Goal: Task Accomplishment & Management: Manage account settings

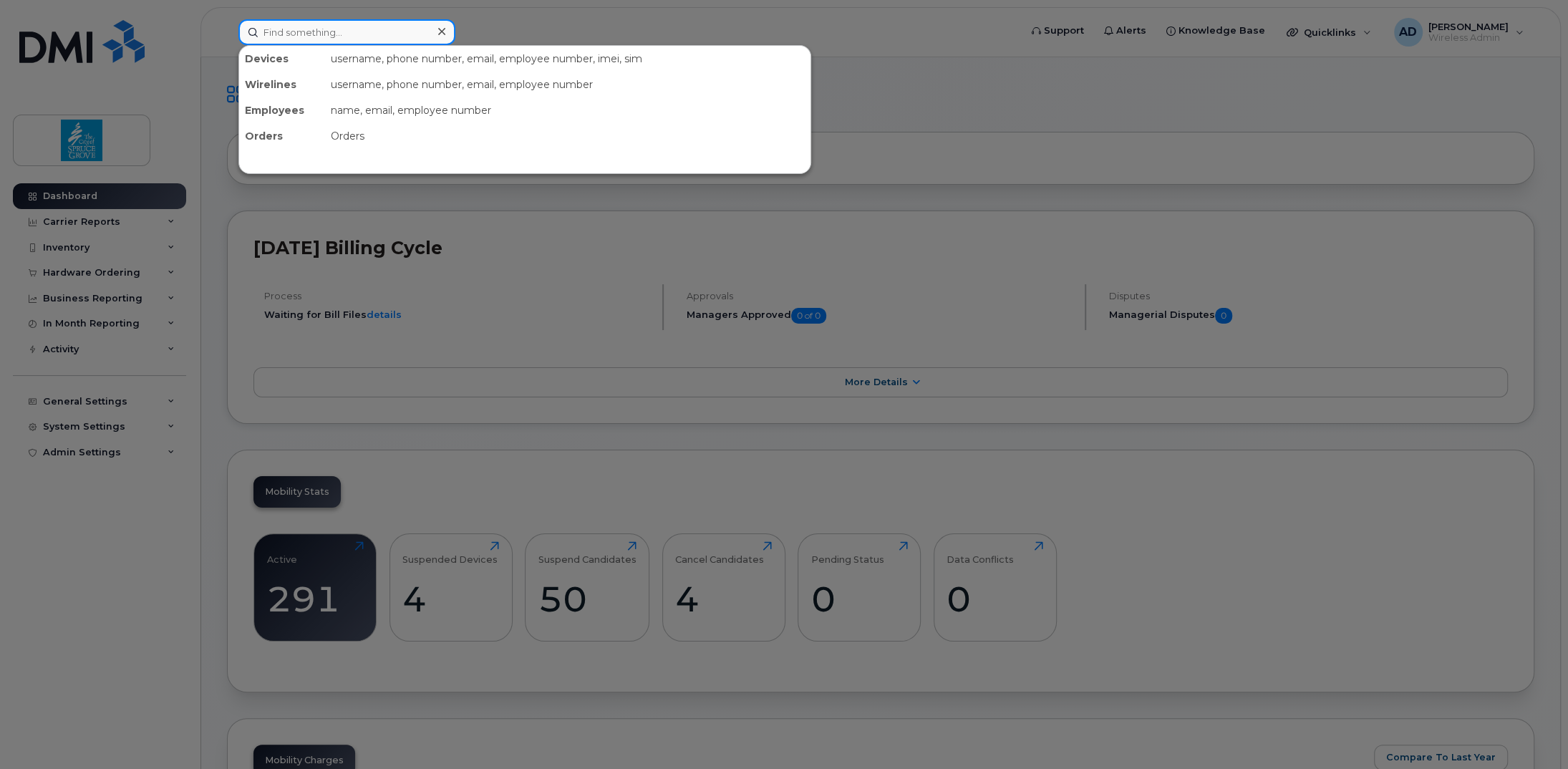
click at [308, 28] on input at bounding box center [347, 32] width 217 height 26
paste input "587-385-6897"
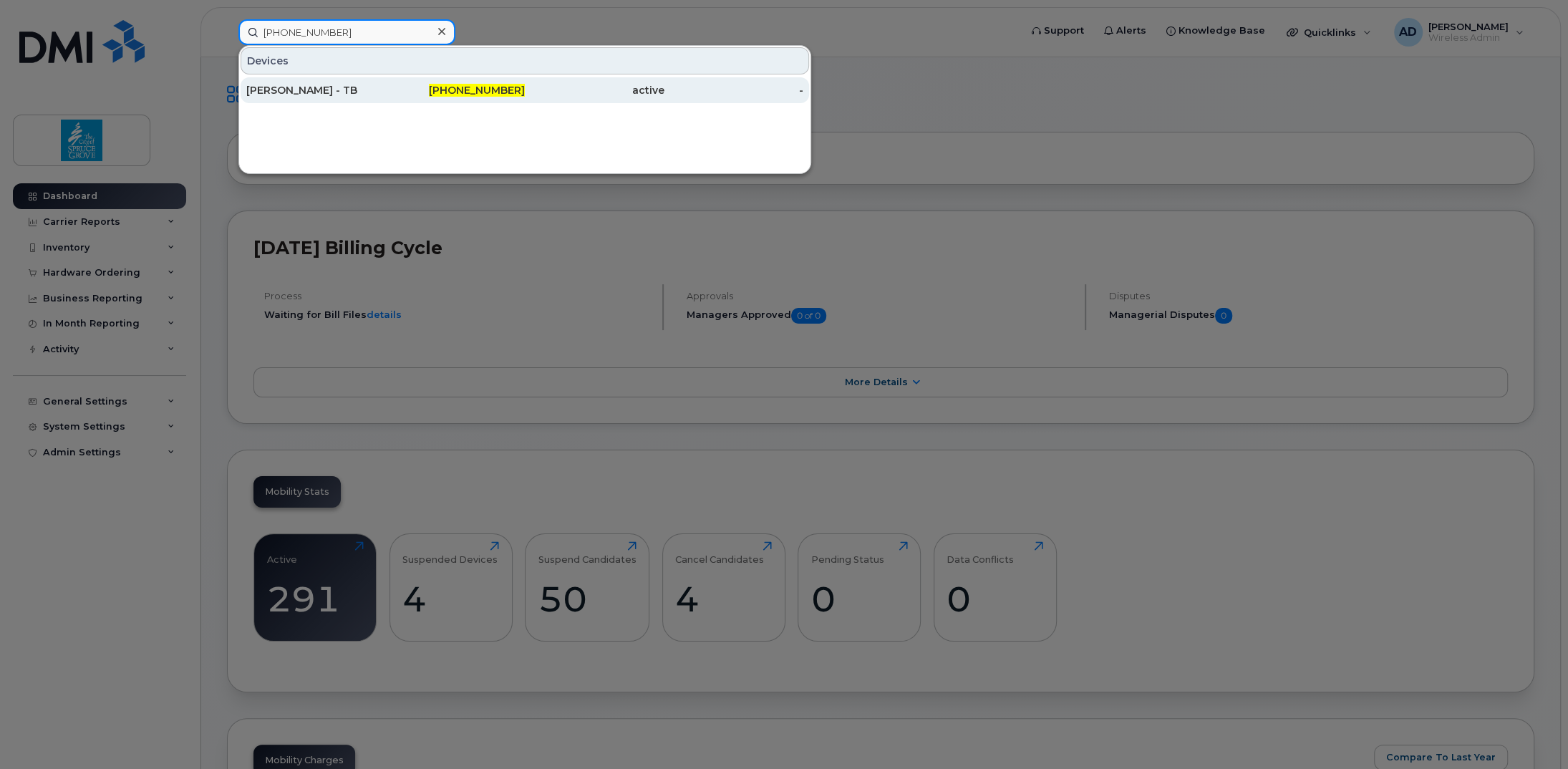
type input "587-385-6897"
click at [311, 88] on div "[PERSON_NAME] - TB" at bounding box center [316, 90] width 140 height 14
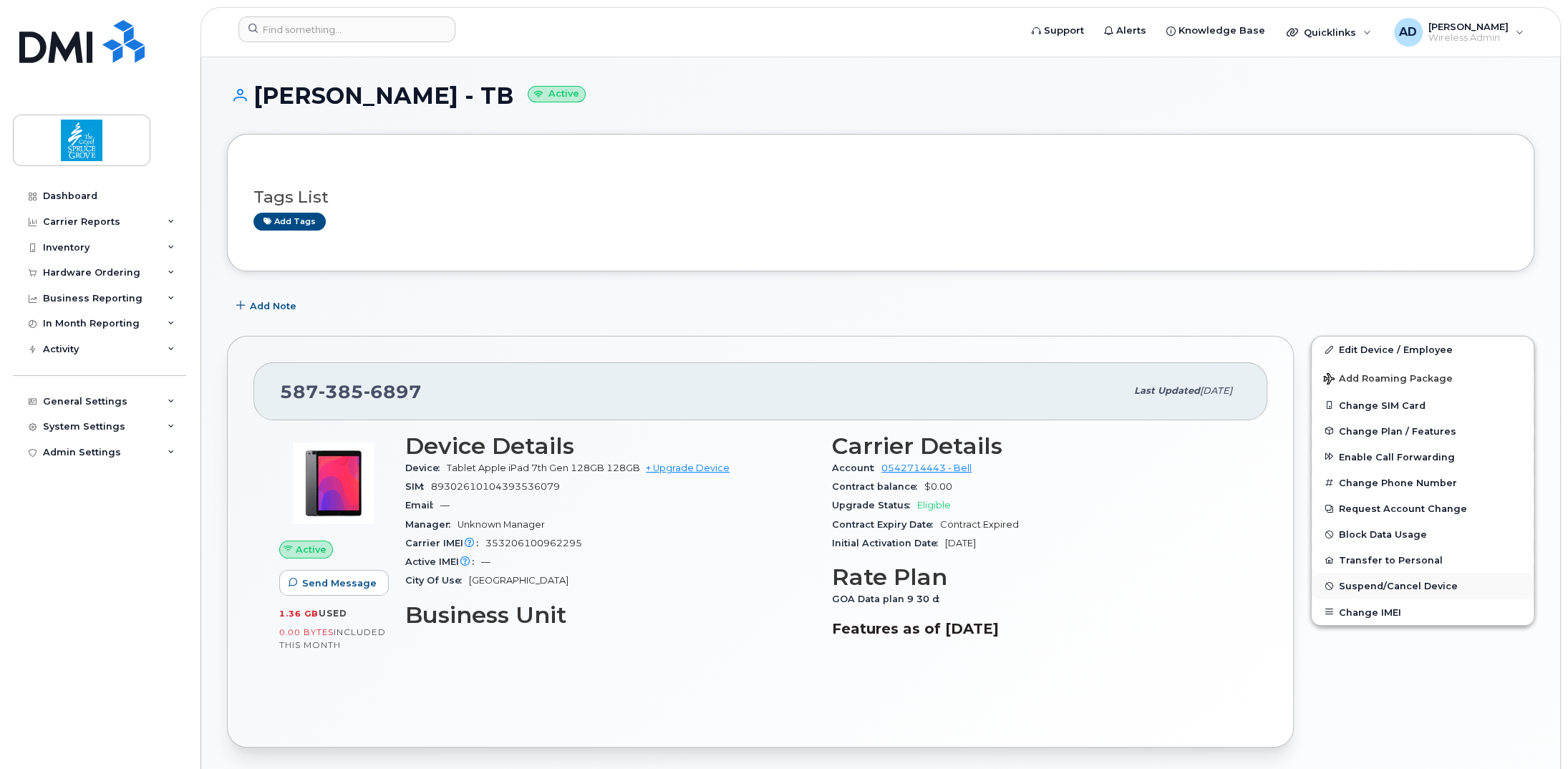
click at [1374, 582] on span "Suspend/Cancel Device" at bounding box center [1398, 586] width 119 height 11
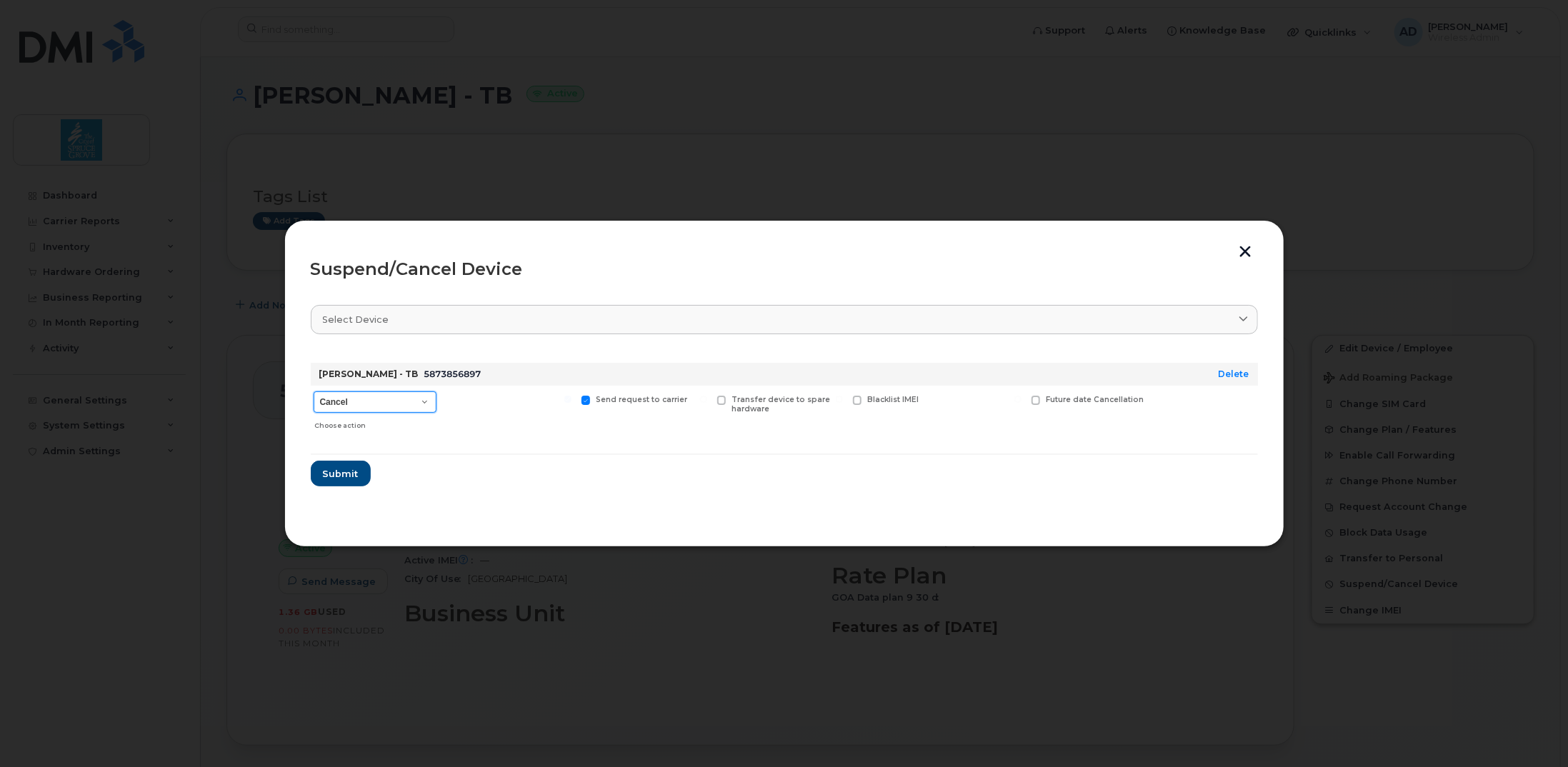
drag, startPoint x: 364, startPoint y: 399, endPoint x: 363, endPoint y: 409, distance: 10.0
click at [364, 399] on select "Cancel Suspend - Extend Suspension Suspend - Reduced Rate Suspend - Full Rate S…" at bounding box center [375, 403] width 123 height 22
select select "[object Object]"
click at [313, 392] on select "Cancel Suspend - Extend Suspension Suspend - Reduced Rate Suspend - Full Rate S…" at bounding box center [375, 403] width 123 height 22
click at [345, 472] on span "Submit" at bounding box center [340, 474] width 36 height 14
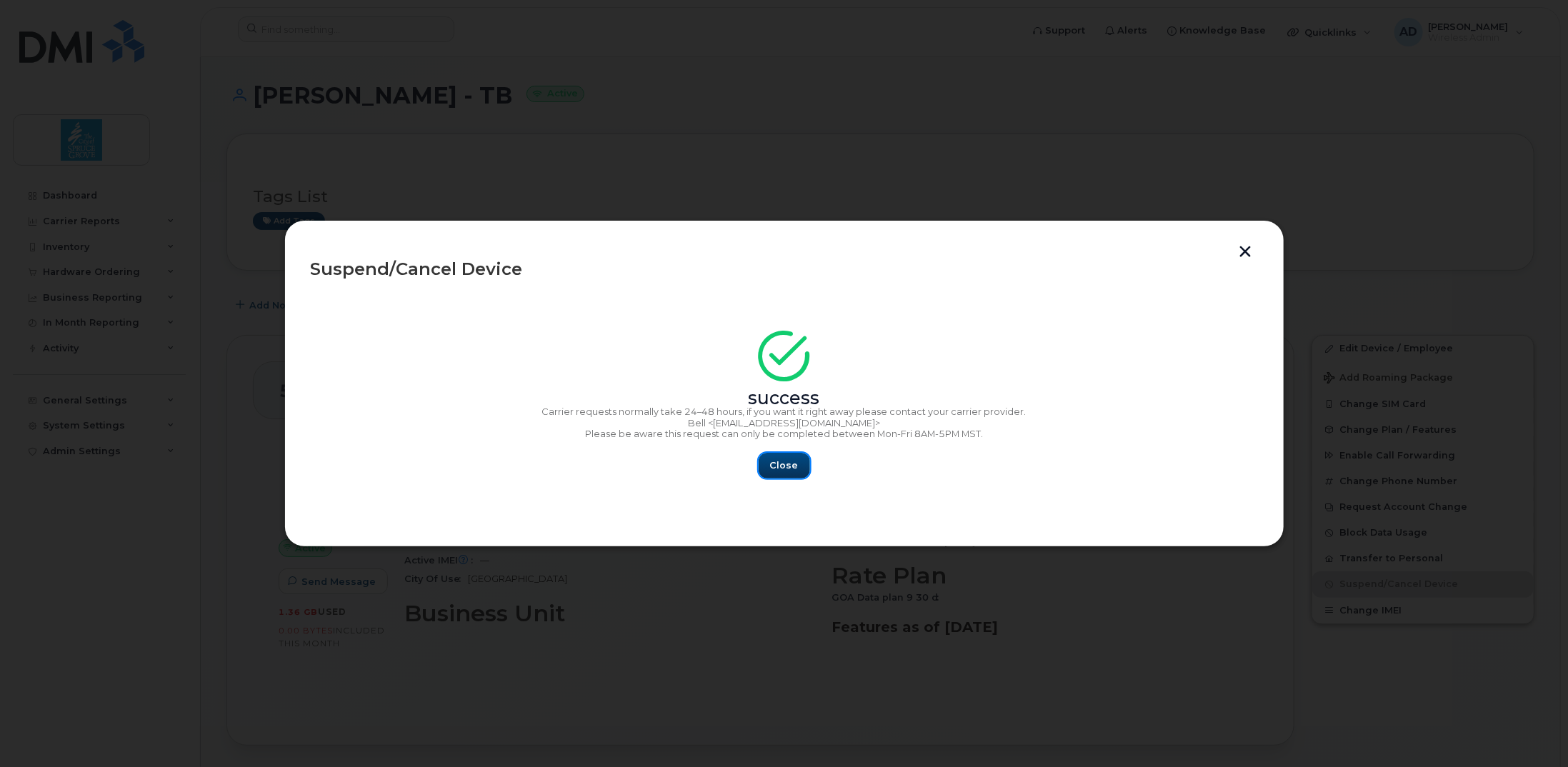
click at [793, 460] on span "Close" at bounding box center [784, 465] width 29 height 14
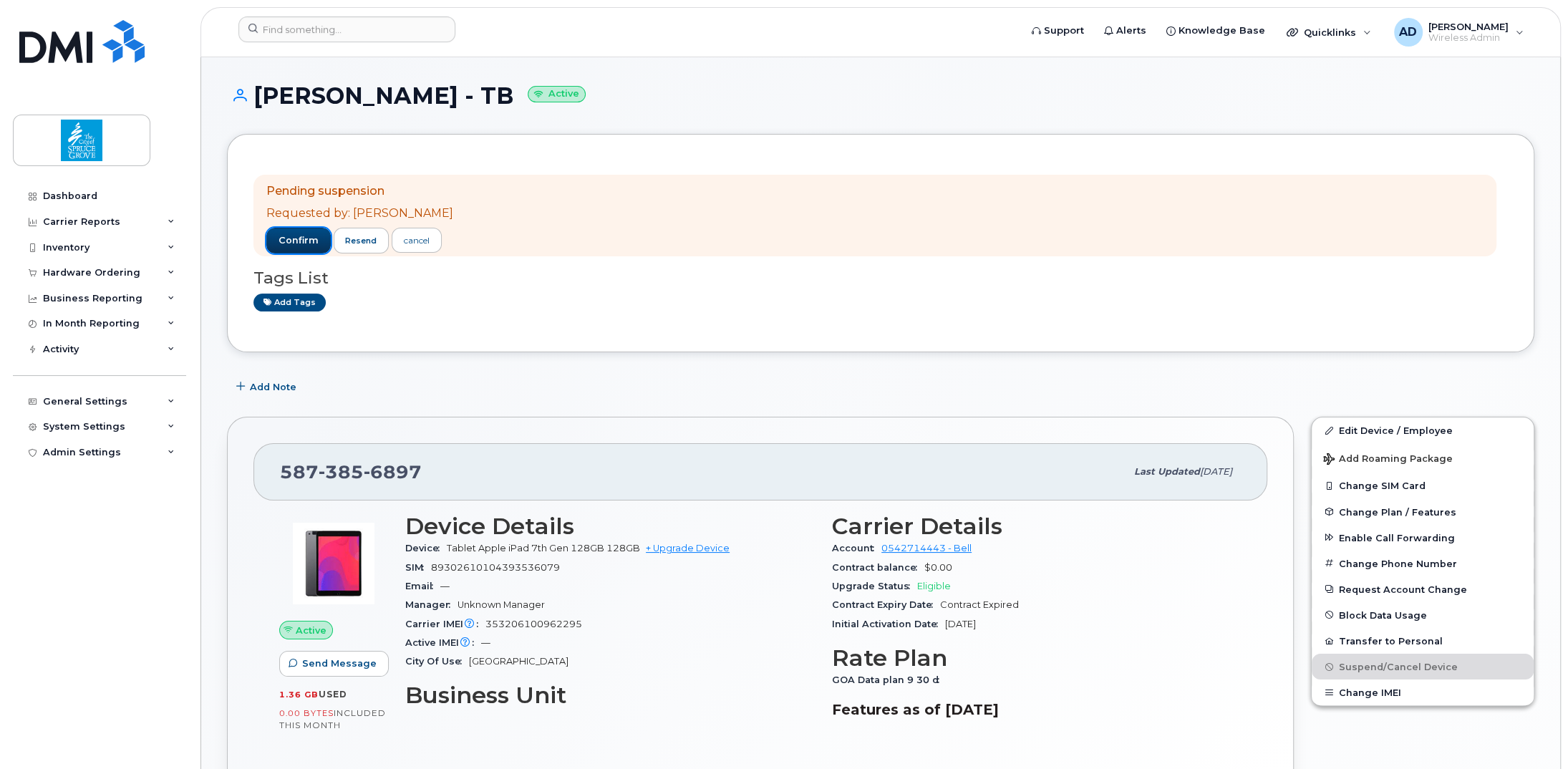
click at [293, 239] on span "confirm" at bounding box center [299, 240] width 40 height 13
